Goal: Transaction & Acquisition: Download file/media

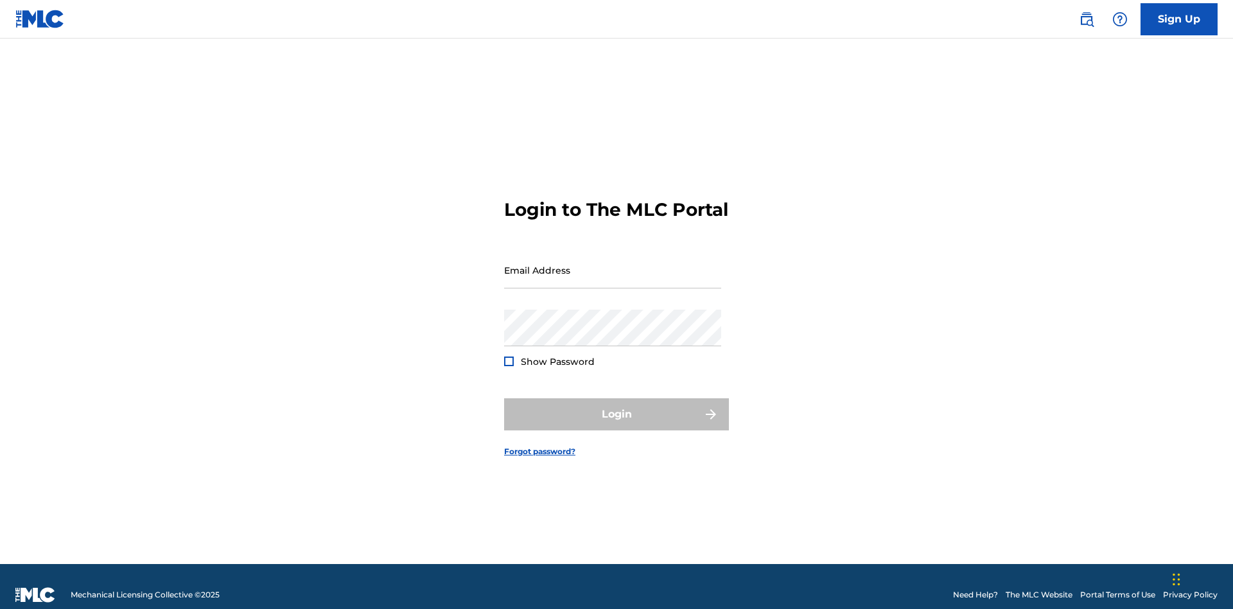
scroll to position [17, 0]
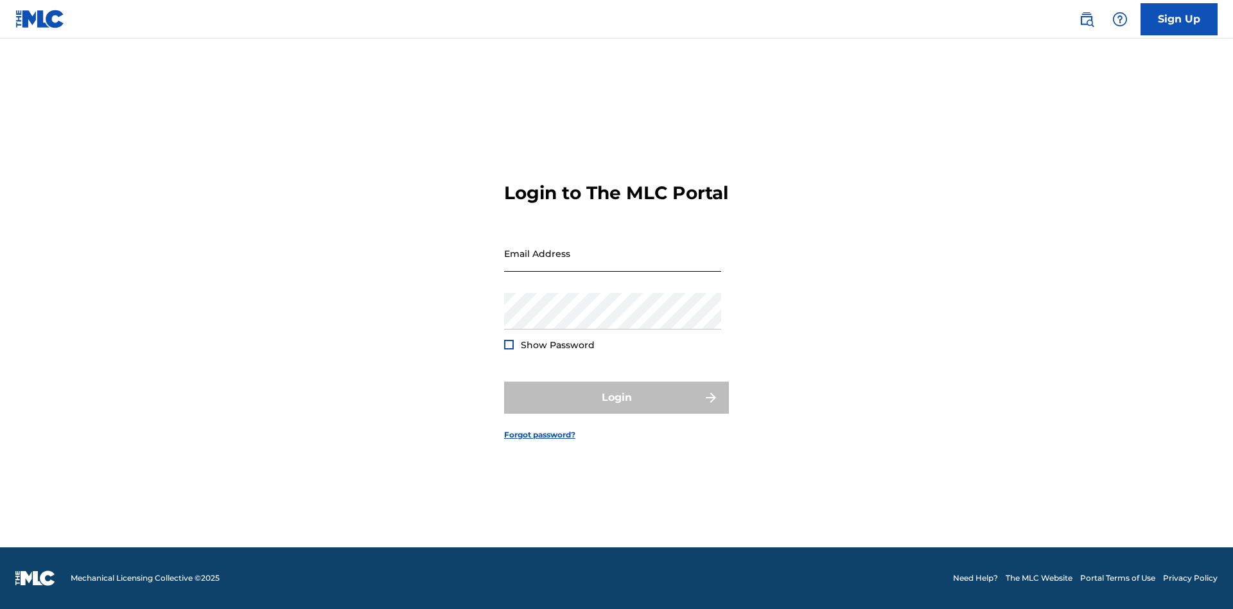
click at [613, 264] on input "Email Address" at bounding box center [612, 253] width 217 height 37
type input "[EMAIL_ADDRESS][DOMAIN_NAME]"
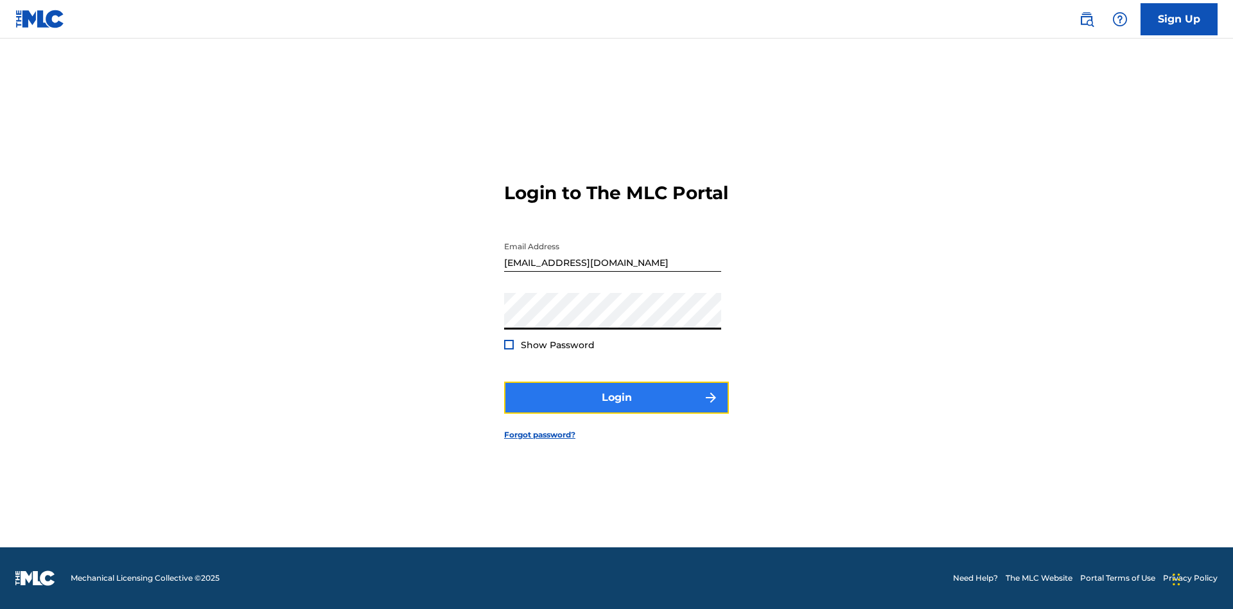
click at [616, 408] on button "Login" at bounding box center [616, 397] width 225 height 32
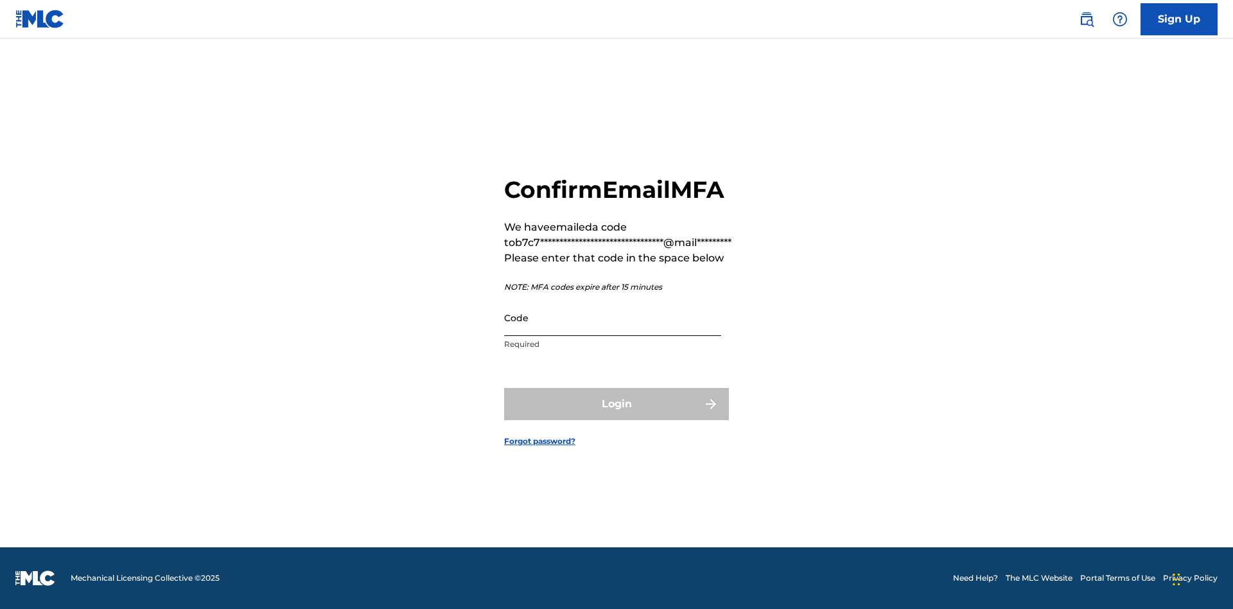
click at [613, 317] on input "Code" at bounding box center [612, 317] width 217 height 37
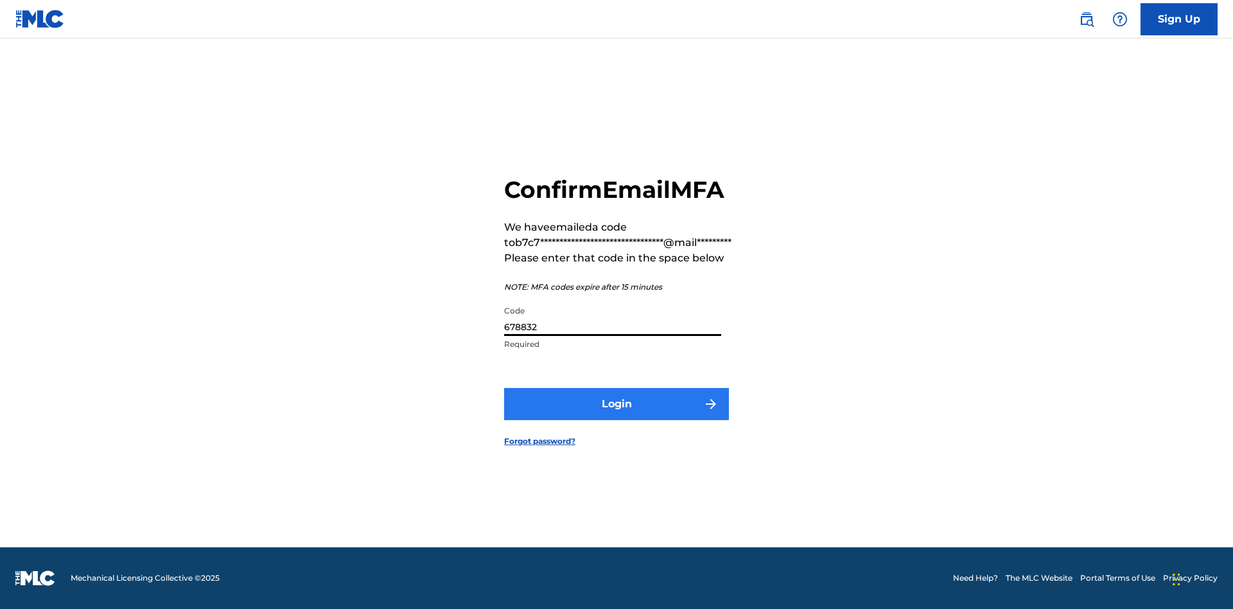
type input "678832"
click at [616, 403] on button "Login" at bounding box center [616, 404] width 225 height 32
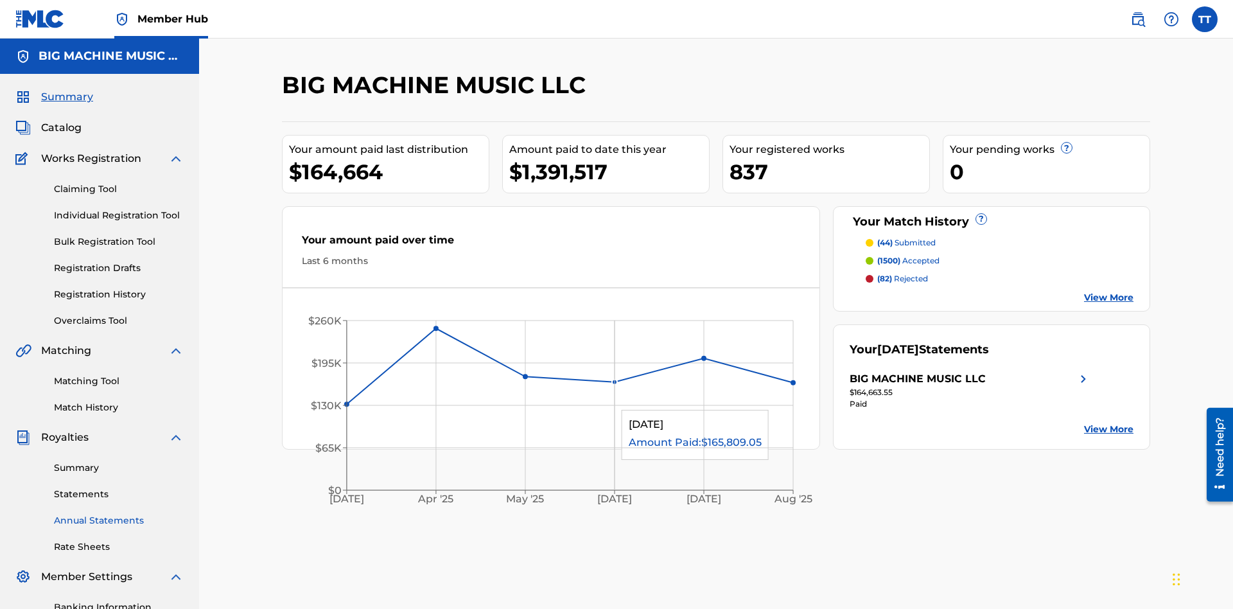
click at [119, 514] on link "Annual Statements" at bounding box center [119, 520] width 130 height 13
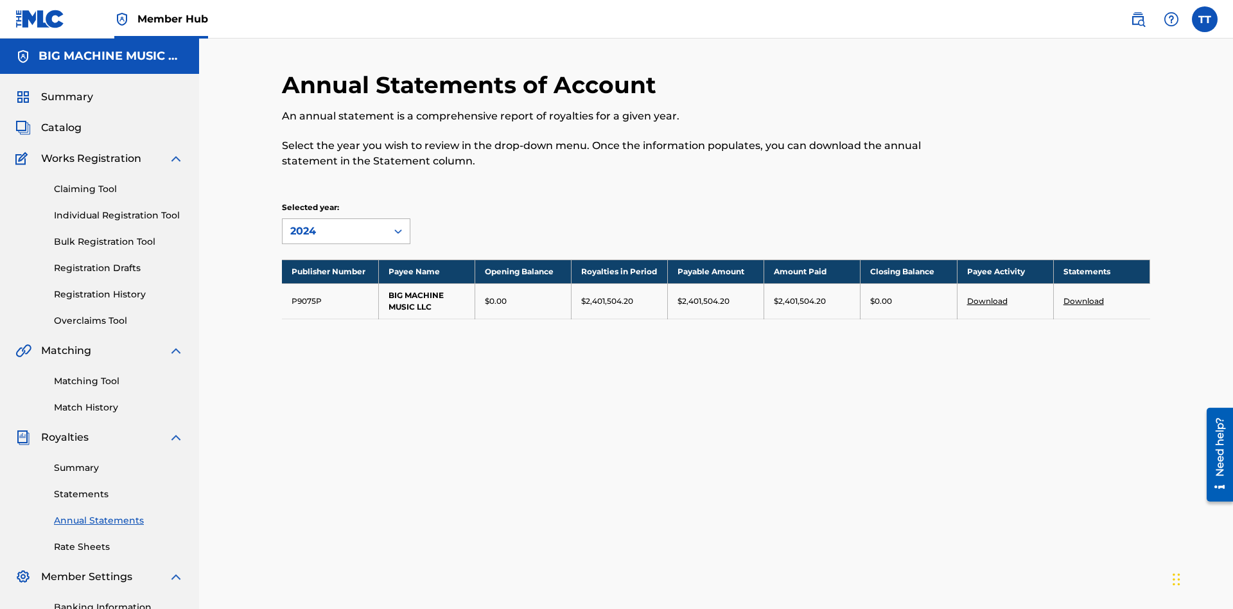
click at [335, 223] on div "2024" at bounding box center [334, 230] width 89 height 15
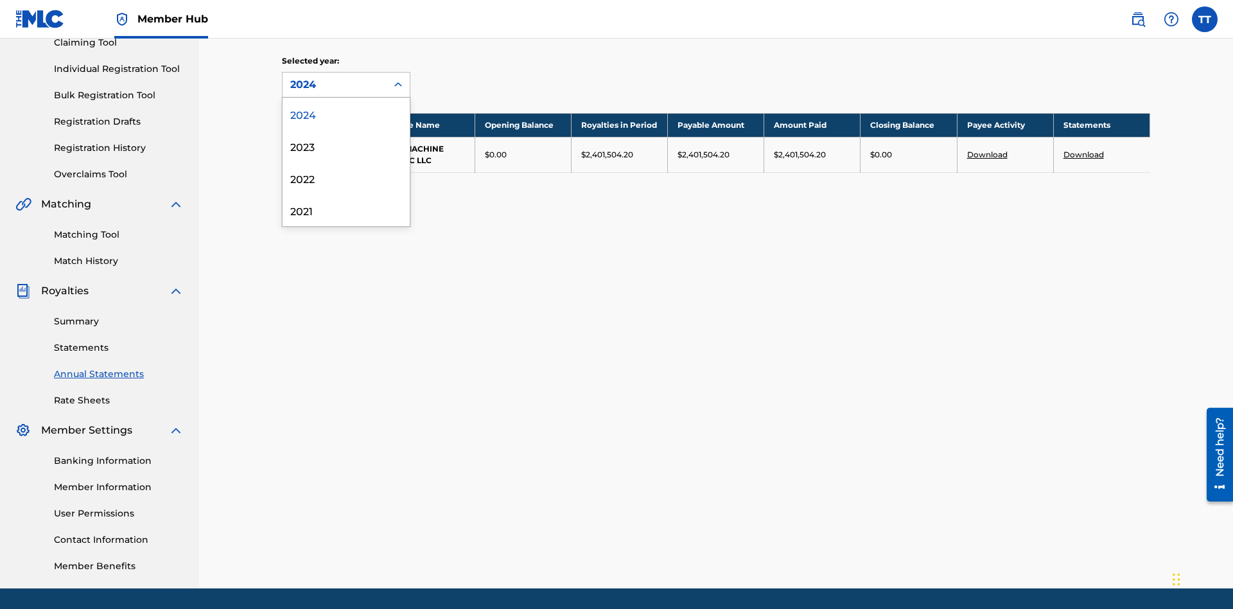
click at [346, 178] on div "2022" at bounding box center [345, 178] width 127 height 32
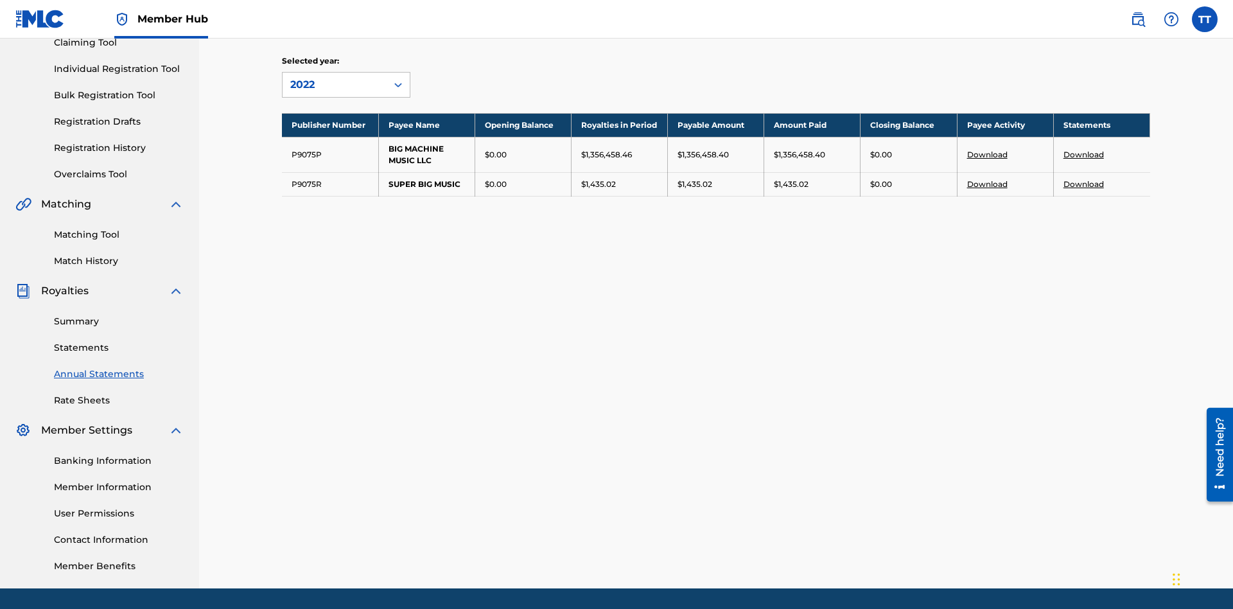
scroll to position [187, 0]
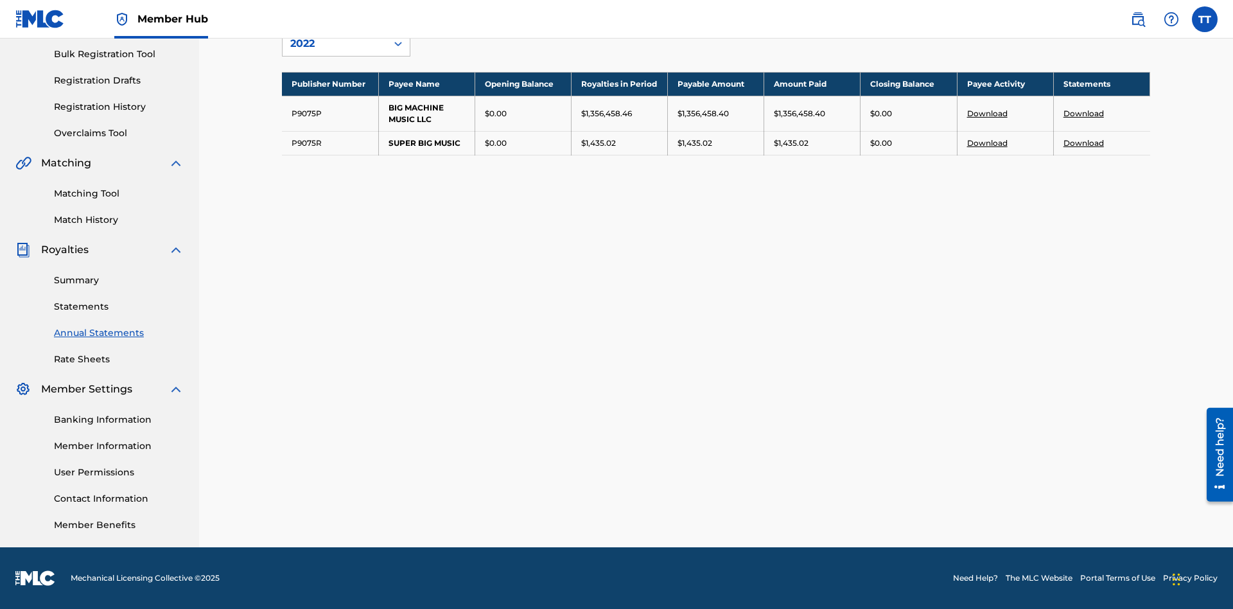
click at [1083, 113] on link "Download" at bounding box center [1083, 114] width 40 height 10
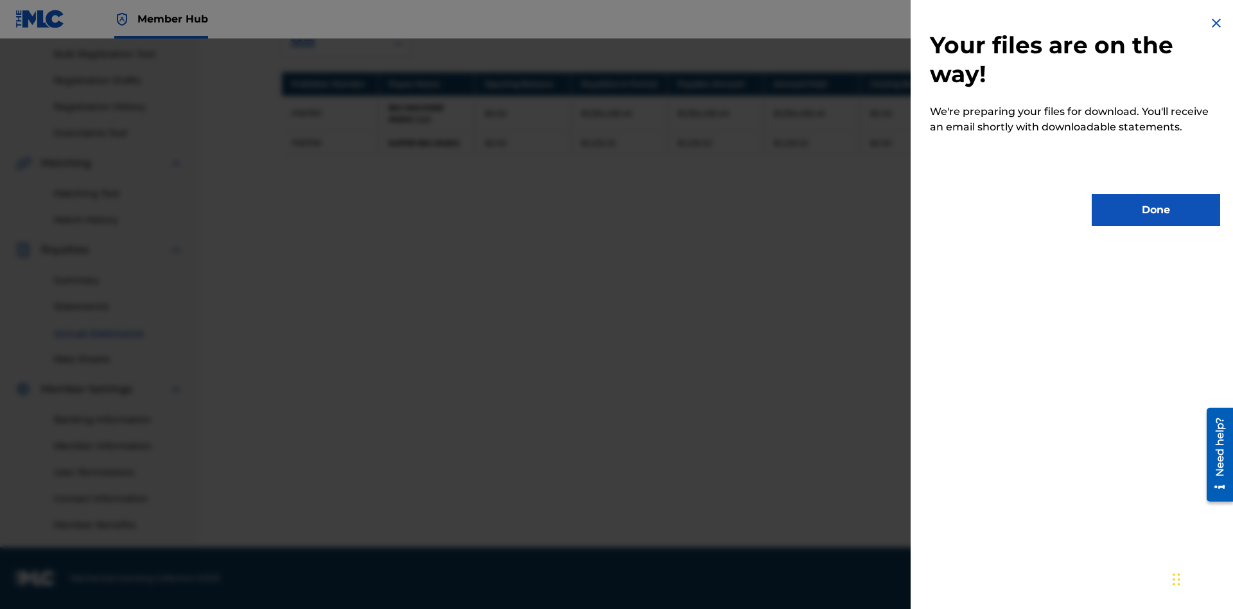
scroll to position [0, 0]
